Goal: Check status: Check status

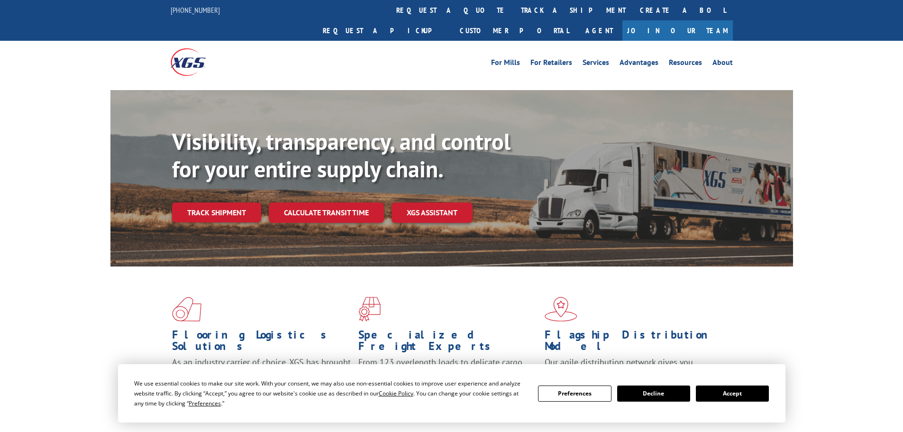
click at [751, 393] on button "Accept" at bounding box center [732, 393] width 73 height 16
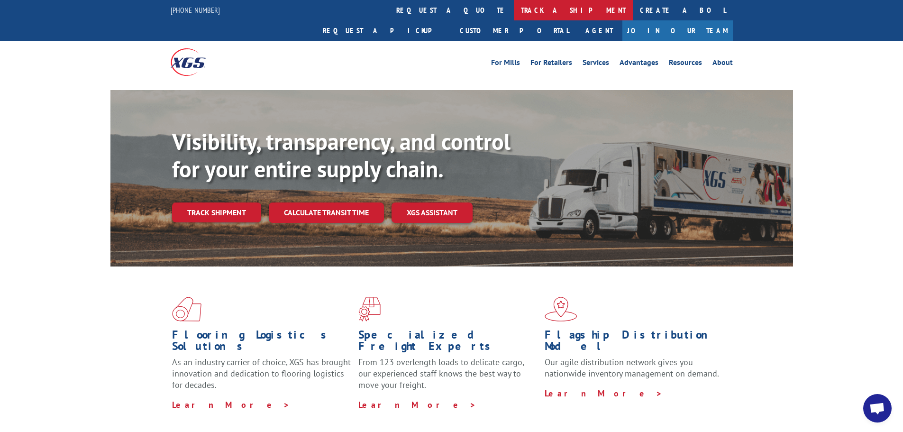
click at [514, 16] on link "track a shipment" at bounding box center [573, 10] width 119 height 20
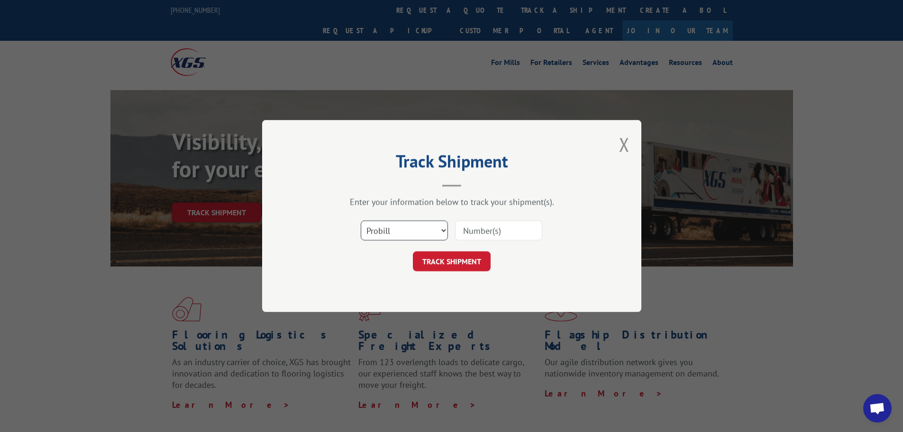
click at [408, 228] on select "Select category... Probill BOL PO" at bounding box center [404, 230] width 87 height 20
select select "bol"
click at [361, 220] on select "Select category... Probill BOL PO" at bounding box center [404, 230] width 87 height 20
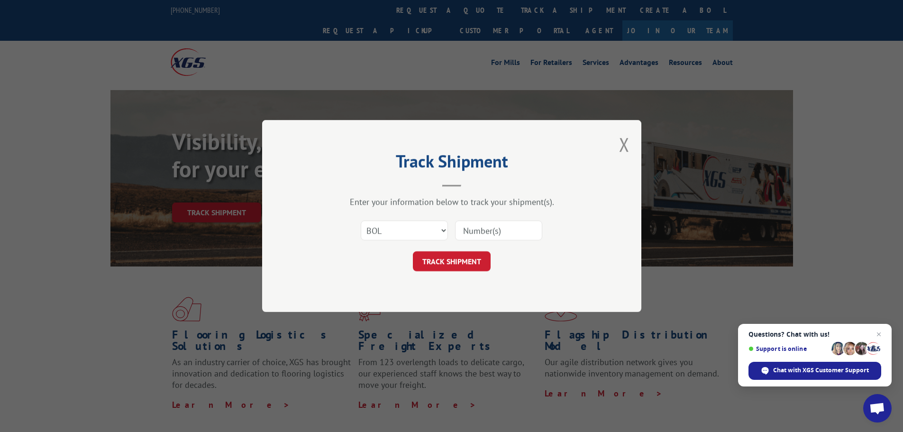
click at [487, 230] on input at bounding box center [498, 230] width 87 height 20
paste input "6017458"
type input "6017458"
click at [442, 262] on button "TRACK SHIPMENT" at bounding box center [452, 261] width 78 height 20
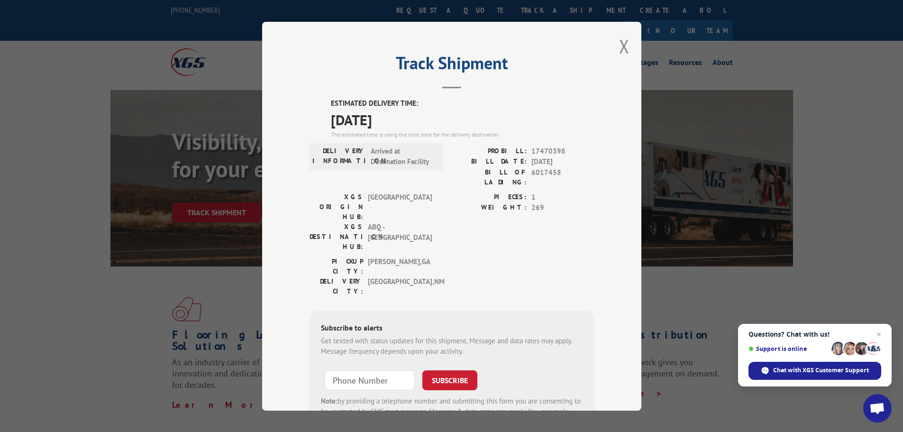
click at [615, 43] on div "Track Shipment ESTIMATED DELIVERY TIME: [DATE] The estimated time is using the …" at bounding box center [451, 216] width 379 height 389
click at [619, 49] on button "Close modal" at bounding box center [624, 46] width 10 height 25
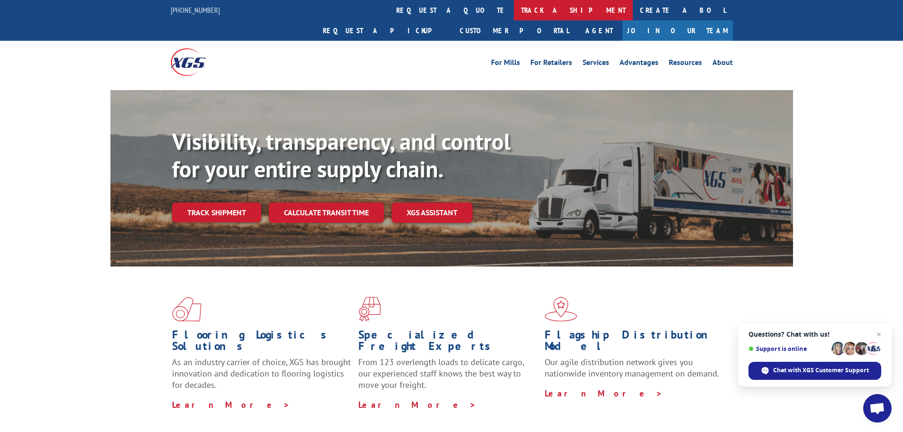
click at [514, 9] on link "track a shipment" at bounding box center [573, 10] width 119 height 20
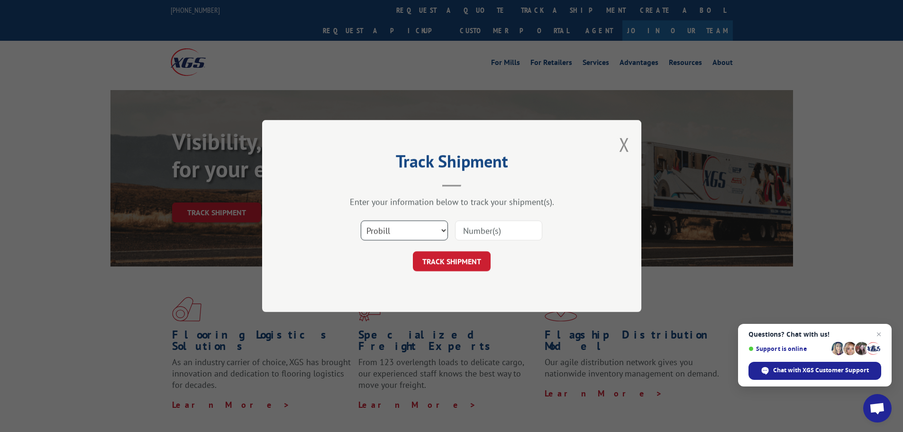
click at [407, 235] on select "Select category... Probill BOL PO" at bounding box center [404, 230] width 87 height 20
select select "bol"
click at [361, 220] on select "Select category... Probill BOL PO" at bounding box center [404, 230] width 87 height 20
click at [496, 234] on input at bounding box center [498, 230] width 87 height 20
paste input "6019030"
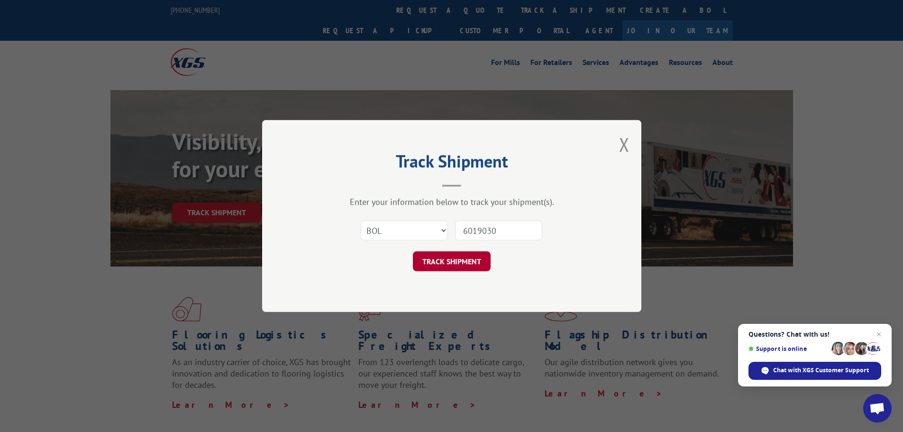
type input "6019030"
click at [456, 264] on button "TRACK SHIPMENT" at bounding box center [452, 261] width 78 height 20
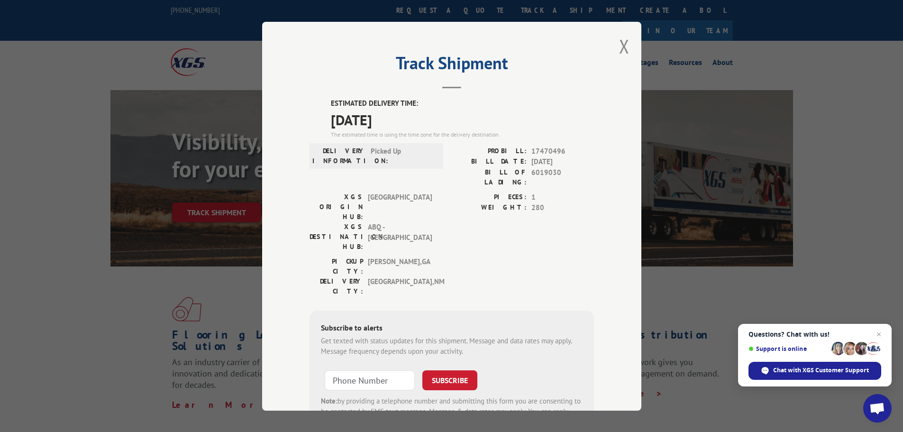
click at [613, 44] on div "Track Shipment ESTIMATED DELIVERY TIME: [DATE] The estimated time is using the …" at bounding box center [451, 216] width 379 height 389
click at [620, 45] on button "Close modal" at bounding box center [624, 46] width 10 height 25
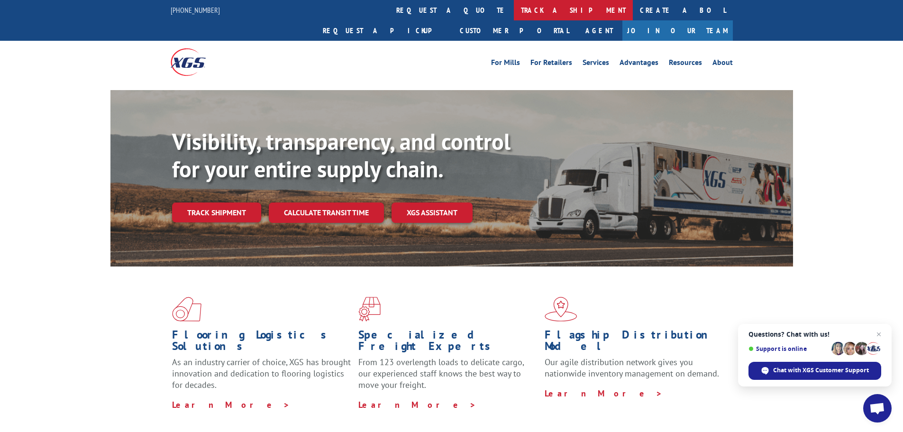
click at [514, 8] on link "track a shipment" at bounding box center [573, 10] width 119 height 20
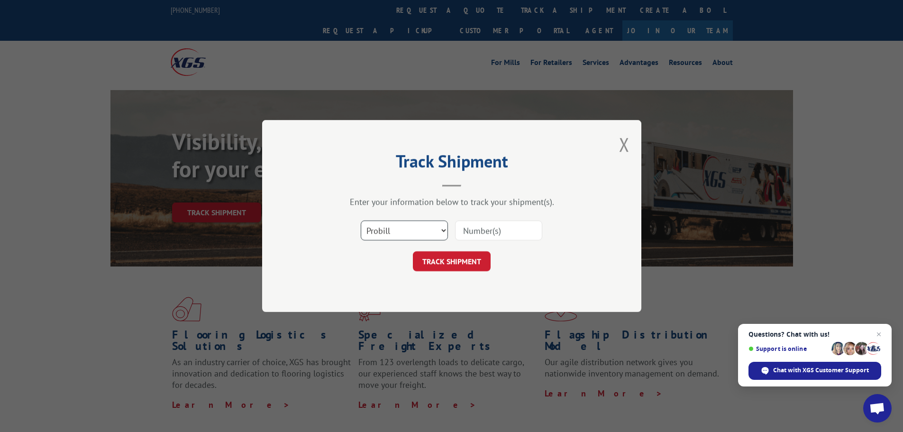
click at [385, 230] on select "Select category... Probill BOL PO" at bounding box center [404, 230] width 87 height 20
select select "bol"
click at [361, 220] on select "Select category... Probill BOL PO" at bounding box center [404, 230] width 87 height 20
click at [491, 236] on input at bounding box center [498, 230] width 87 height 20
paste input "6024794"
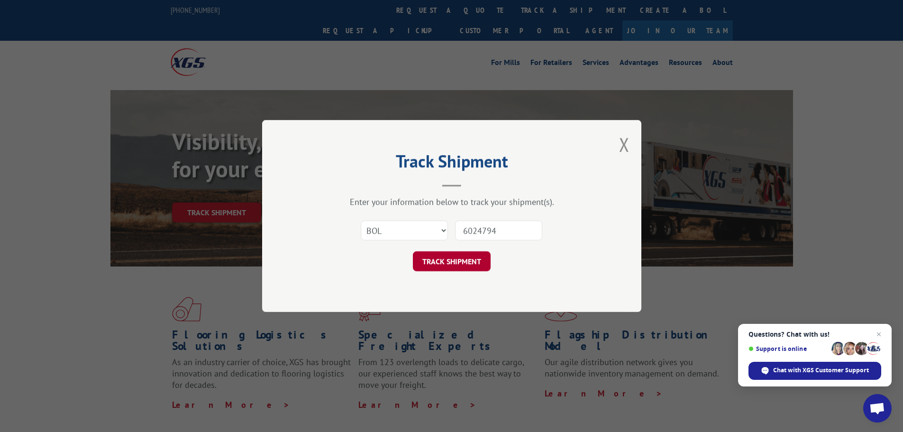
type input "6024794"
click at [456, 264] on button "TRACK SHIPMENT" at bounding box center [452, 261] width 78 height 20
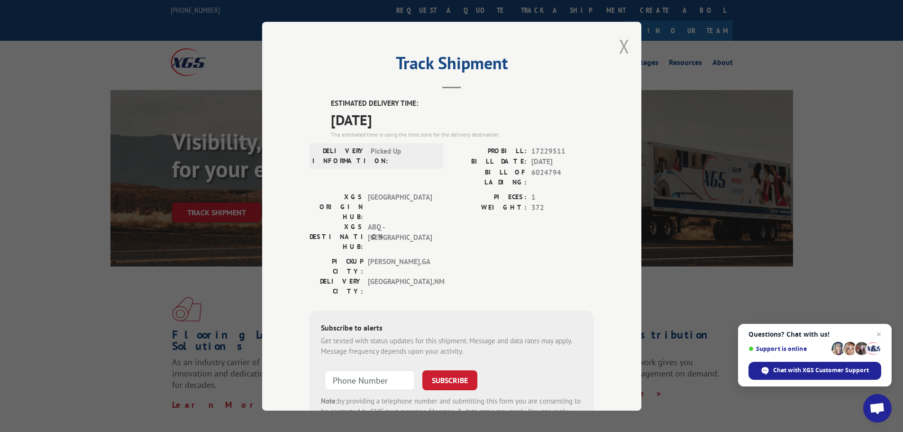
click at [619, 47] on button "Close modal" at bounding box center [624, 46] width 10 height 25
